Goal: Task Accomplishment & Management: Use online tool/utility

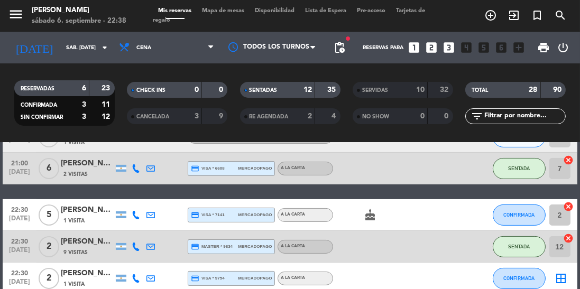
scroll to position [308, 0]
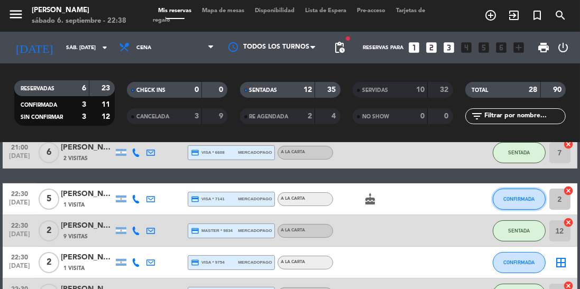
click at [520, 200] on span "CONFIRMADA" at bounding box center [518, 199] width 31 height 6
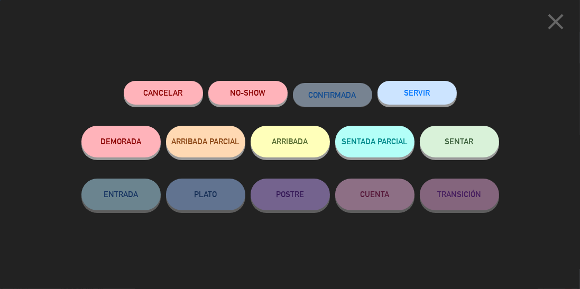
click at [465, 141] on span "SENTAR" at bounding box center [459, 141] width 29 height 9
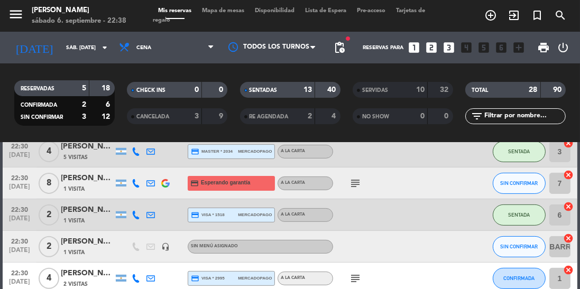
scroll to position [452, 0]
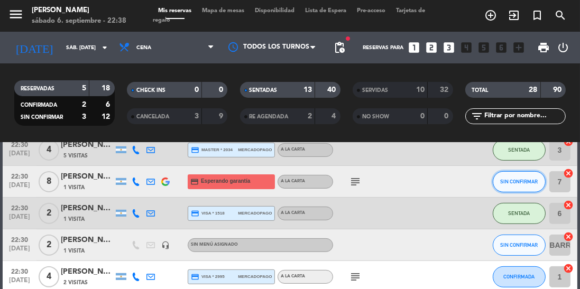
click at [515, 182] on span "SIN CONFIRMAR" at bounding box center [519, 182] width 38 height 6
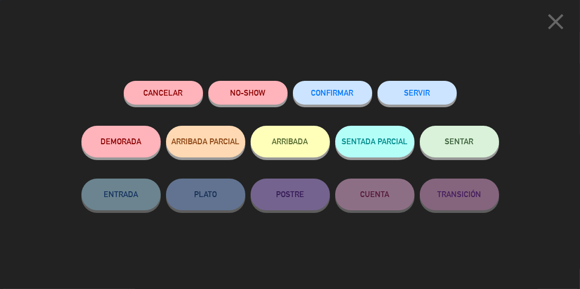
click at [464, 139] on span "SENTAR" at bounding box center [459, 141] width 29 height 9
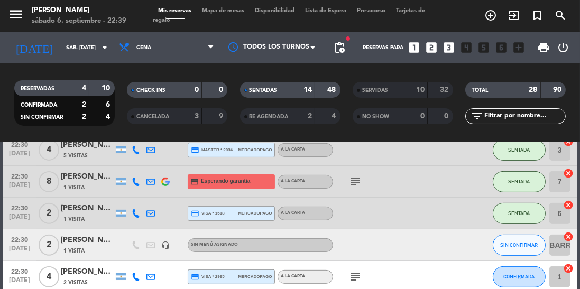
scroll to position [489, 0]
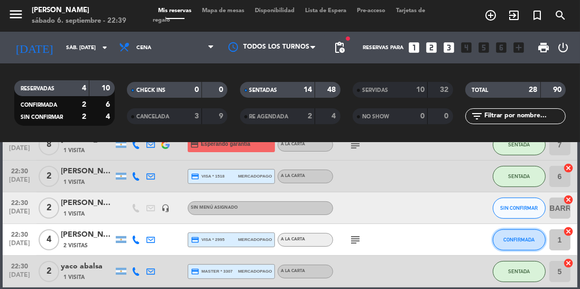
click at [522, 244] on button "CONFIRMADA" at bounding box center [518, 239] width 53 height 21
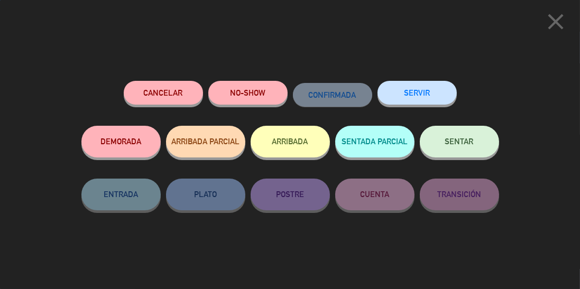
click at [451, 145] on span "SENTAR" at bounding box center [459, 141] width 29 height 9
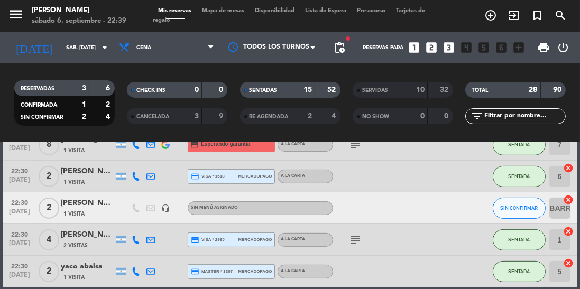
click at [0, 94] on div "RESERVADAS 3 6 CONFIRMADA 1 2 SIN CONFIRMAR 2 4 CHECK INS 0 0 CANCELADA 3 9 SEN…" at bounding box center [290, 103] width 580 height 58
click at [0, 100] on div "RESERVADAS 3 6 CONFIRMADA 1 2 SIN CONFIRMAR 2 4 CHECK INS 0 0 CANCELADA 3 9 SEN…" at bounding box center [290, 103] width 580 height 58
click at [0, 95] on div "RESERVADAS 3 6 CONFIRMADA 1 2 SIN CONFIRMAR 2 4 CHECK INS 0 0 CANCELADA 3 9 SEN…" at bounding box center [290, 103] width 580 height 58
